Goal: Task Accomplishment & Management: Manage account settings

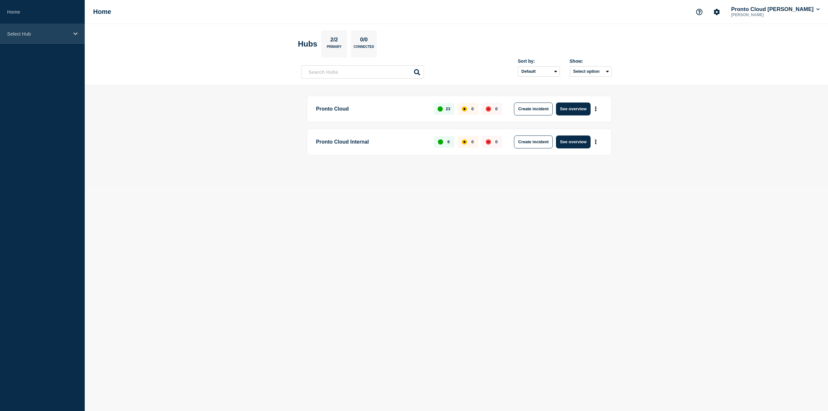
click at [38, 38] on div "Select Hub" at bounding box center [42, 34] width 85 height 20
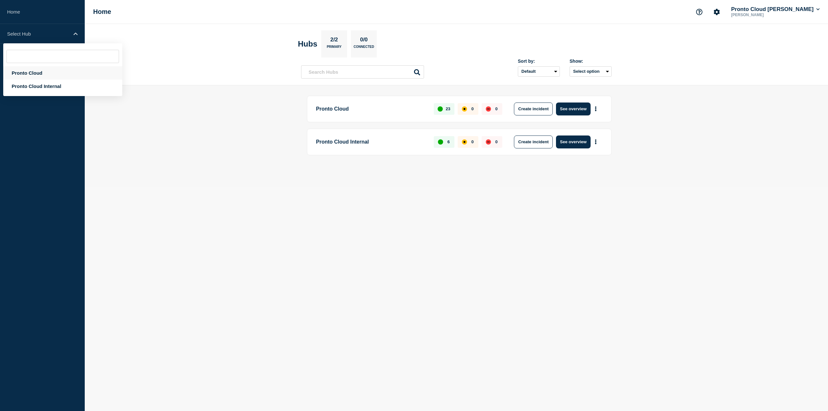
click at [36, 73] on div "Pronto Cloud" at bounding box center [62, 72] width 119 height 13
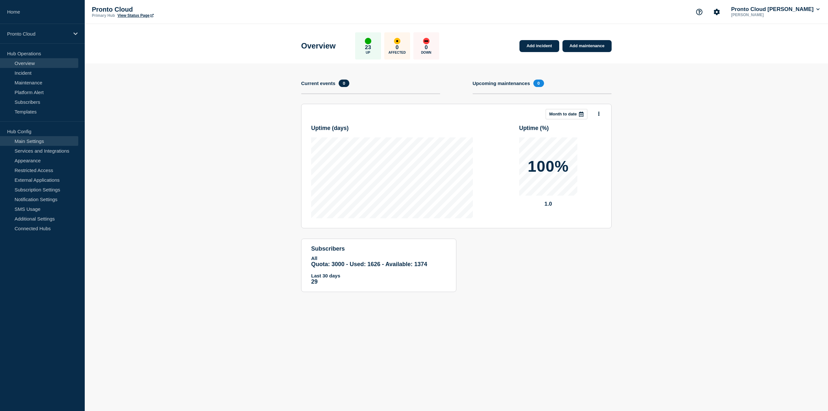
click at [27, 139] on link "Main Settings" at bounding box center [39, 141] width 78 height 10
